Goal: Check status

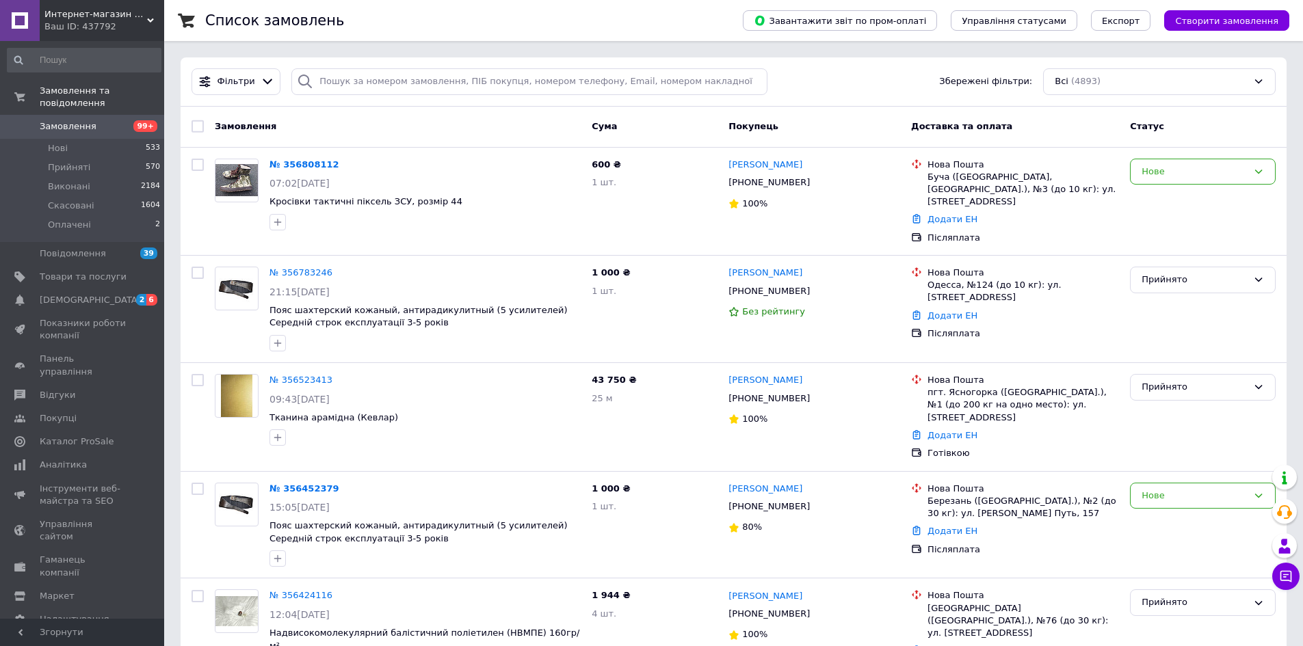
click at [80, 120] on span "Замовлення" at bounding box center [68, 126] width 57 height 12
